Goal: Submit feedback/report problem: Submit feedback/report problem

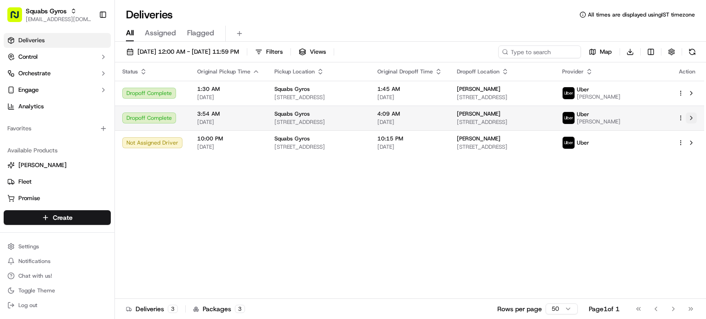
click at [690, 124] on button at bounding box center [691, 118] width 11 height 11
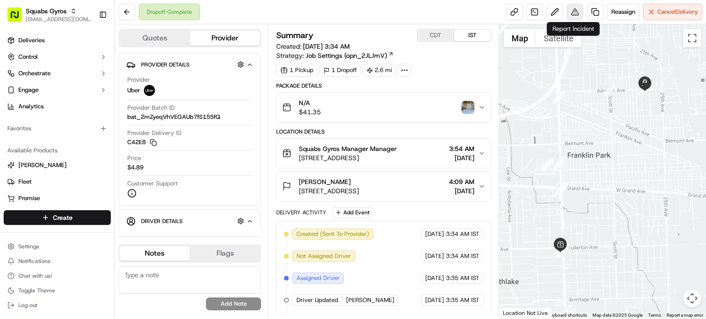
click at [572, 14] on button at bounding box center [575, 12] width 17 height 17
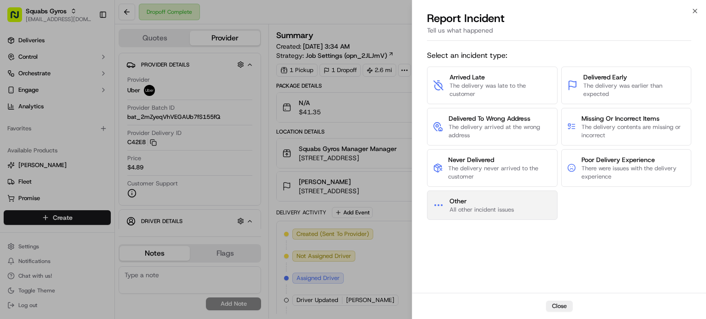
click at [488, 211] on span "All other incident issues" at bounding box center [481, 210] width 64 height 8
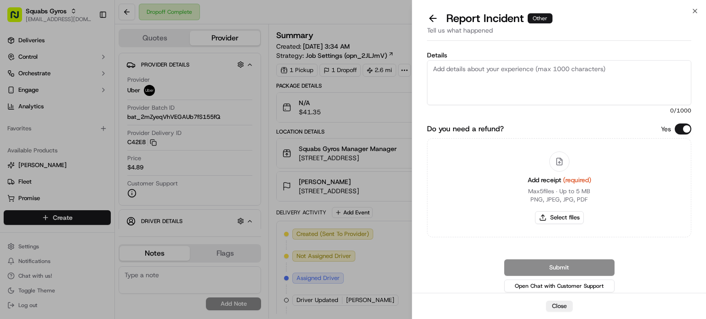
click at [452, 75] on textarea "Details" at bounding box center [559, 82] width 264 height 45
type textarea "The food was incorrect, from a different restaurant (Popeyes)"
click at [561, 216] on button "Select files" at bounding box center [559, 217] width 49 height 13
type input "C:\fakepath\HZN_618.jpg"
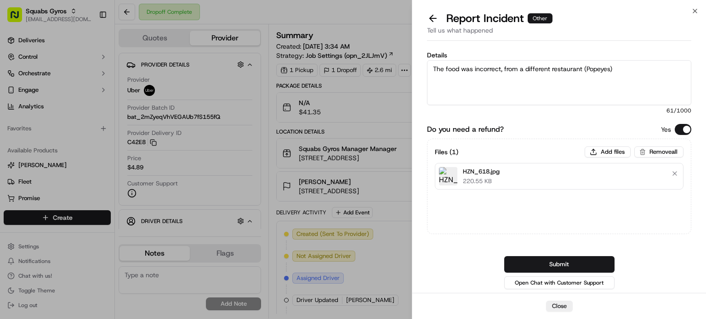
click at [636, 75] on textarea "The food was incorrect, from a different restaurant (Popeyes)" at bounding box center [559, 82] width 264 height 45
type textarea "The food was incorrect, from a different restaurant (Popeyes). If possible plea…"
drag, startPoint x: 609, startPoint y: 77, endPoint x: 428, endPoint y: 59, distance: 182.0
click at [428, 59] on div "Details The food was incorrect, from a different restaurant (Popeyes). If possi…" at bounding box center [559, 83] width 264 height 63
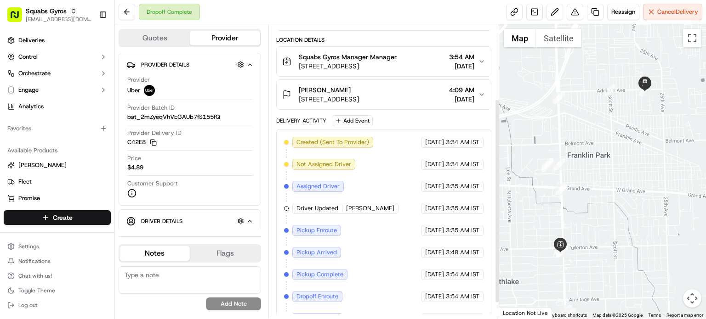
scroll to position [129, 0]
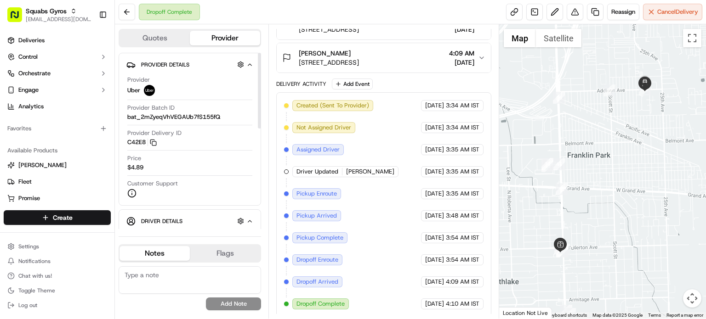
click at [175, 218] on span "Driver Details" at bounding box center [161, 221] width 41 height 7
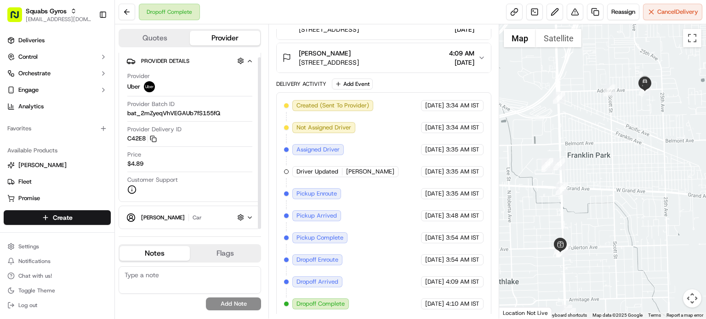
scroll to position [5, 0]
click at [248, 216] on icon "button" at bounding box center [250, 217] width 4 height 2
click at [240, 213] on button "button" at bounding box center [240, 216] width 11 height 11
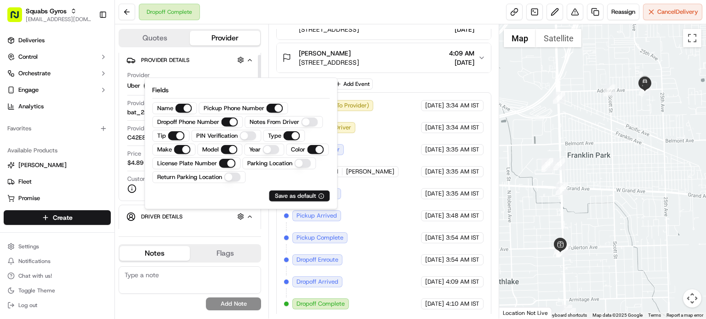
click at [212, 220] on div "Driver Details Hidden ( 5 )" at bounding box center [193, 216] width 105 height 11
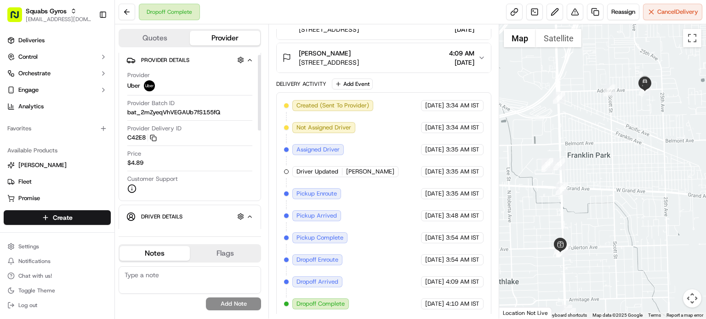
click at [167, 214] on span "Driver Details" at bounding box center [161, 216] width 41 height 7
click at [237, 216] on button "button" at bounding box center [240, 216] width 11 height 11
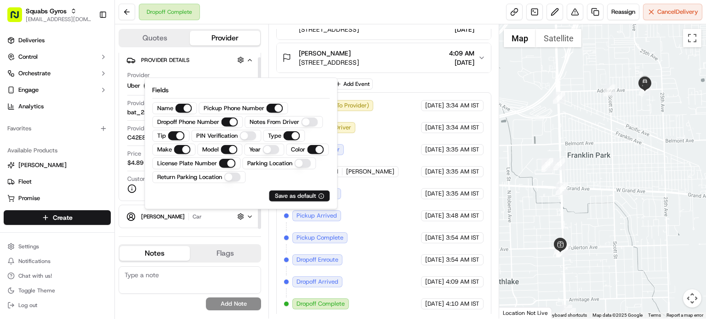
click at [198, 222] on button "[PERSON_NAME] car Hidden ( 5 )" at bounding box center [189, 216] width 127 height 15
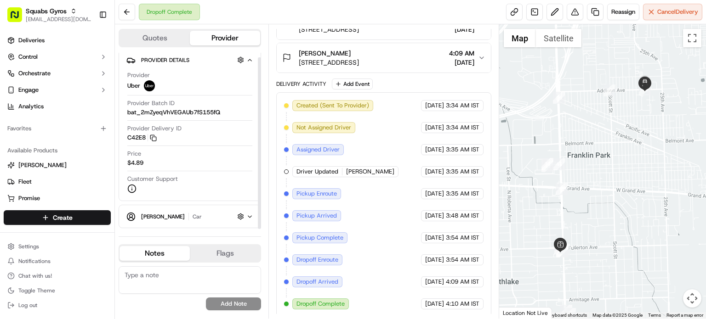
drag, startPoint x: 258, startPoint y: 180, endPoint x: 256, endPoint y: 202, distance: 21.7
click at [258, 202] on div at bounding box center [259, 143] width 3 height 172
click at [149, 217] on span "[PERSON_NAME]" at bounding box center [163, 216] width 44 height 7
click at [132, 217] on icon "button" at bounding box center [131, 218] width 5 height 2
click at [239, 215] on button "button" at bounding box center [240, 216] width 11 height 11
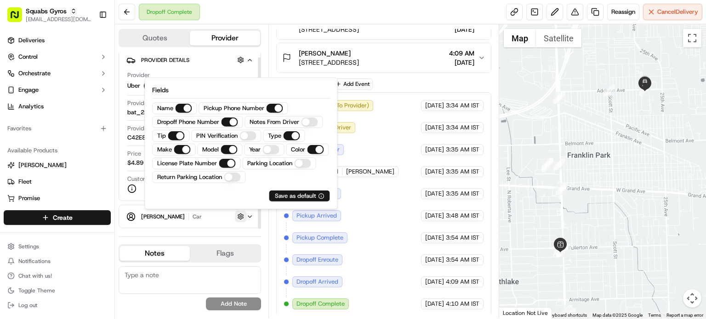
click at [239, 215] on button "button" at bounding box center [240, 216] width 11 height 11
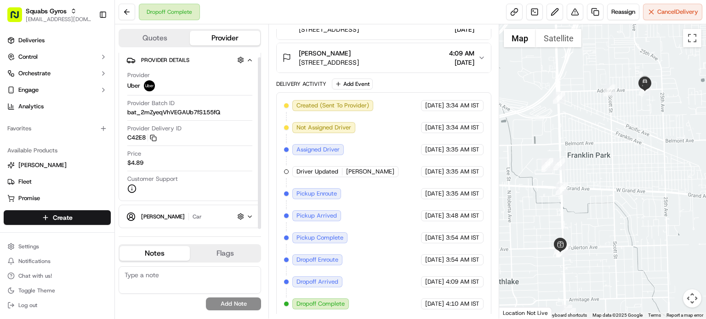
drag, startPoint x: 258, startPoint y: 147, endPoint x: 257, endPoint y: 178, distance: 31.3
click at [258, 178] on div at bounding box center [259, 143] width 3 height 172
click at [183, 215] on div "[PERSON_NAME] car Hidden ( 5 )" at bounding box center [193, 216] width 105 height 11
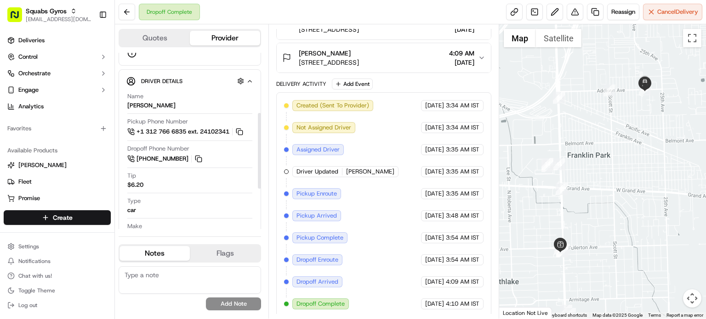
scroll to position [138, 0]
drag, startPoint x: 258, startPoint y: 126, endPoint x: 256, endPoint y: 176, distance: 49.2
click at [258, 176] on div at bounding box center [259, 150] width 3 height 76
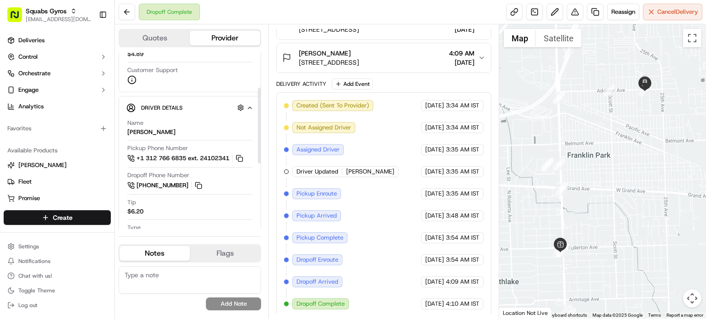
scroll to position [143, 0]
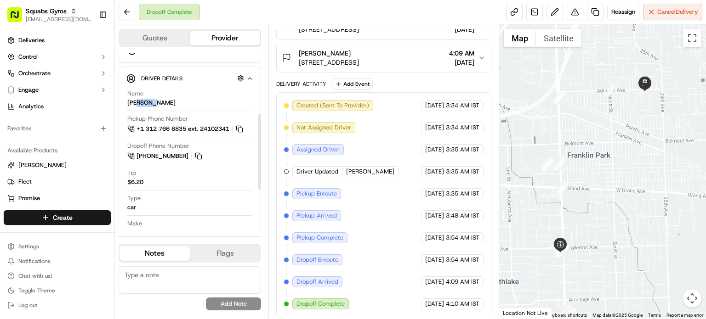
drag, startPoint x: 156, startPoint y: 101, endPoint x: 137, endPoint y: 101, distance: 18.8
click at [137, 101] on div "Name [PERSON_NAME]" at bounding box center [189, 98] width 125 height 17
click at [569, 11] on button at bounding box center [575, 12] width 17 height 17
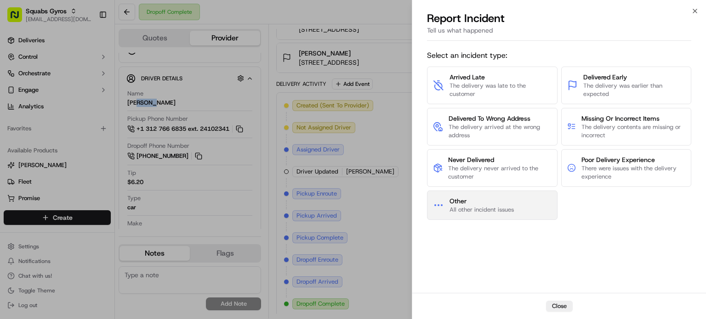
click at [478, 202] on span "Other" at bounding box center [481, 201] width 64 height 9
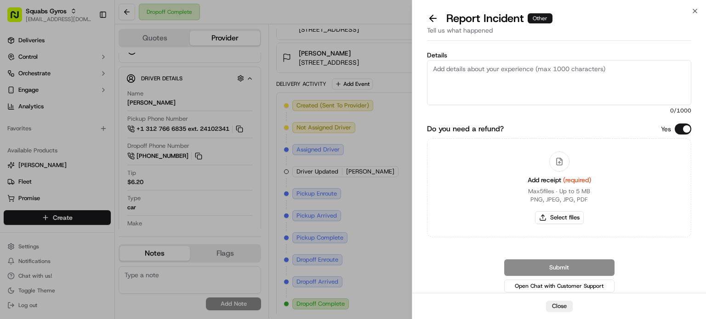
click at [443, 84] on textarea "Details" at bounding box center [559, 82] width 264 height 45
paste textarea "The food was incorrect, from a different restaurant (Popeyes). If possible plea…"
click at [485, 79] on textarea "The food was incorrect, from a different restaurant (Popeyes). If possible plea…" at bounding box center [559, 82] width 264 height 45
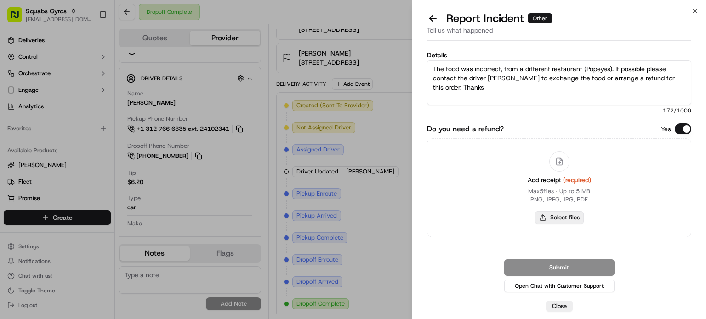
type textarea "The food was incorrect, from a different restaurant (Popeyes). If possible plea…"
click at [559, 216] on button "Select files" at bounding box center [559, 217] width 49 height 13
type input "C:\fakepath\HZN_618.jpg"
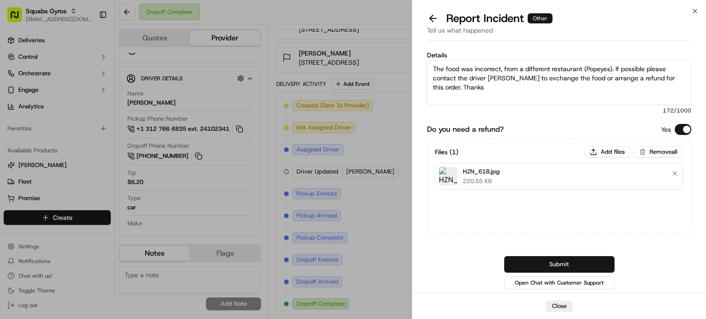
click at [546, 266] on button "Submit" at bounding box center [559, 264] width 110 height 17
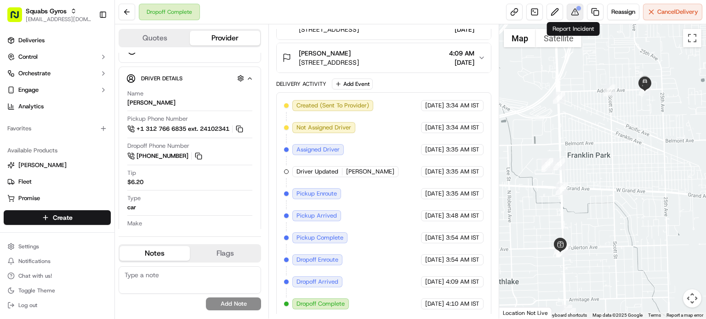
click at [572, 8] on button at bounding box center [575, 12] width 17 height 17
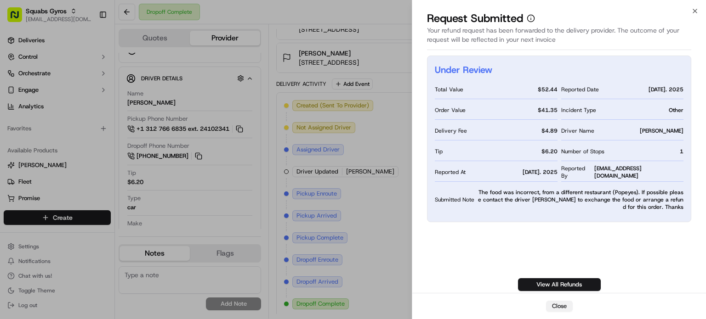
click at [557, 307] on button "Close" at bounding box center [559, 306] width 27 height 11
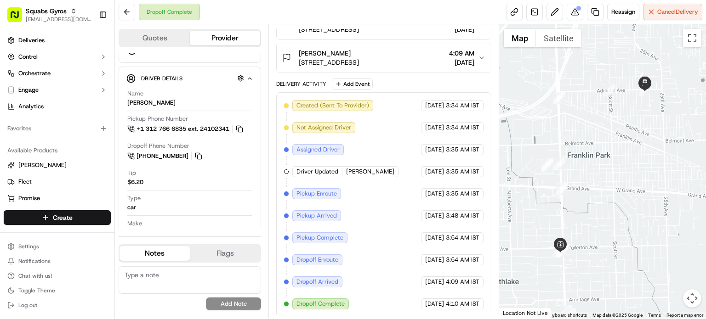
click at [411, 7] on div "Dropoff Complete Reassign Cancel Delivery" at bounding box center [410, 12] width 591 height 24
click at [28, 308] on span "Log out" at bounding box center [27, 305] width 19 height 7
